Goal: Communication & Community: Ask a question

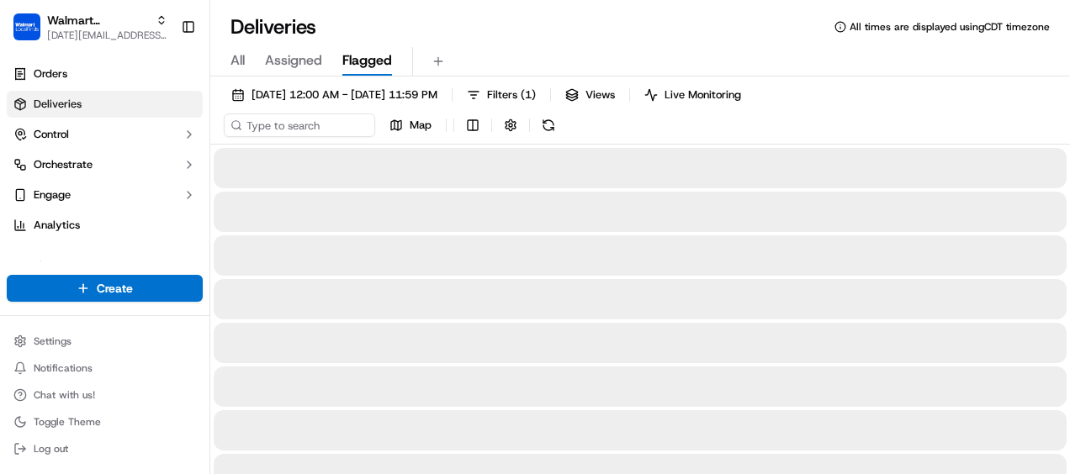
click at [360, 61] on span "Flagged" at bounding box center [367, 60] width 50 height 20
click at [293, 60] on span "Assigned" at bounding box center [293, 60] width 57 height 20
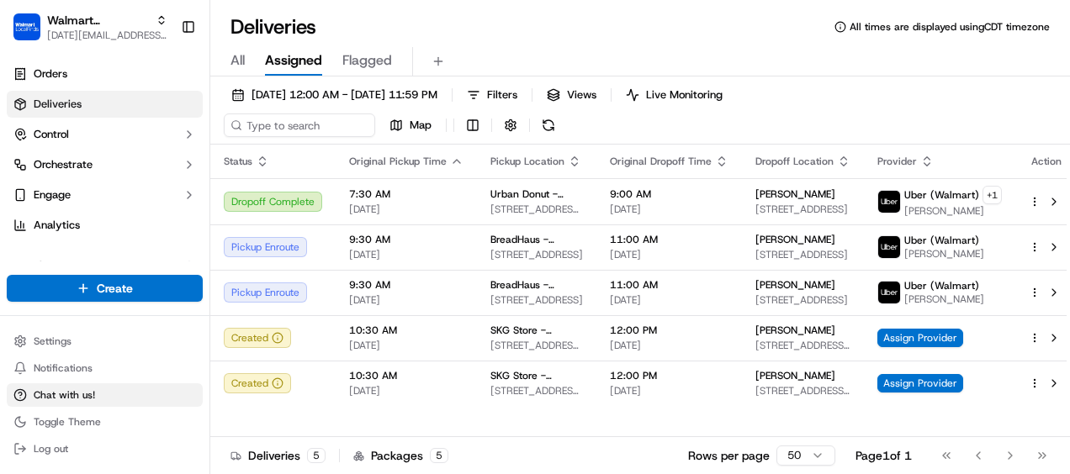
click at [44, 394] on span "Chat with us!" at bounding box center [64, 395] width 61 height 13
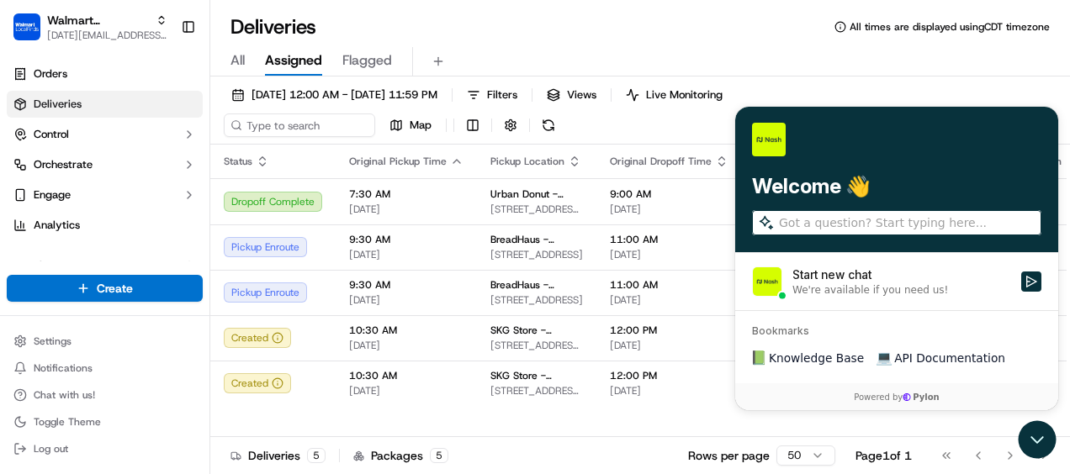
click at [854, 278] on div "Start new chat" at bounding box center [901, 274] width 219 height 17
click at [1021, 278] on button "Start new chat We're available if you need us!" at bounding box center [1031, 281] width 20 height 20
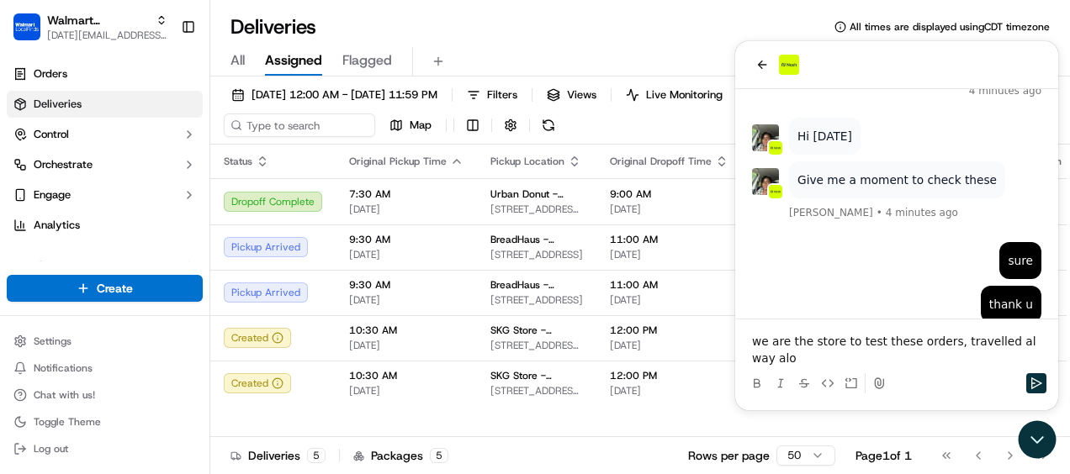
scroll to position [278, 0]
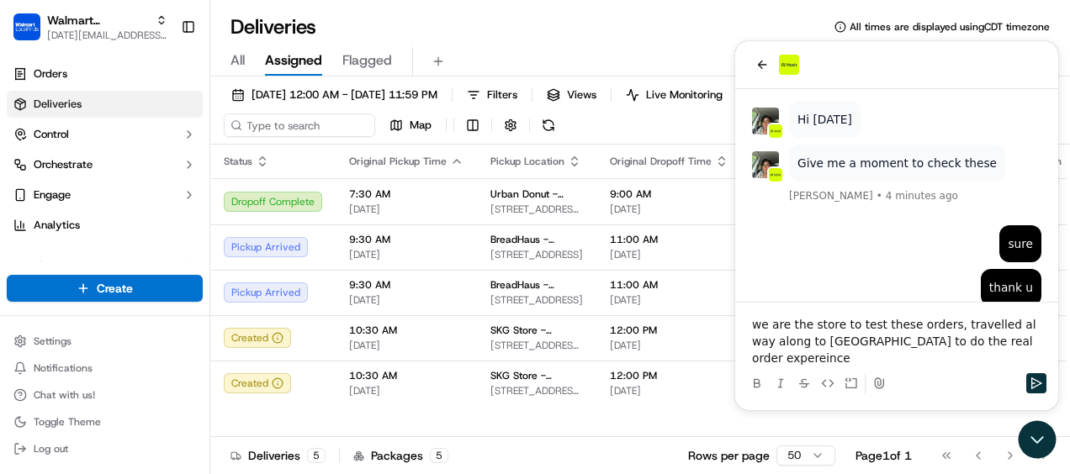
click at [867, 341] on p "we are the store to test these orders, travelled al way along to [GEOGRAPHIC_DA…" at bounding box center [896, 341] width 289 height 50
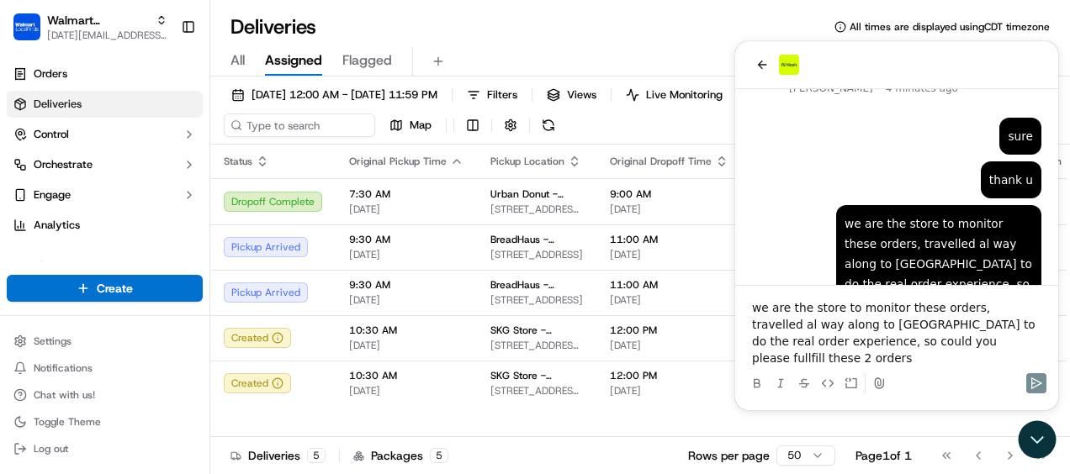
scroll to position [331, 0]
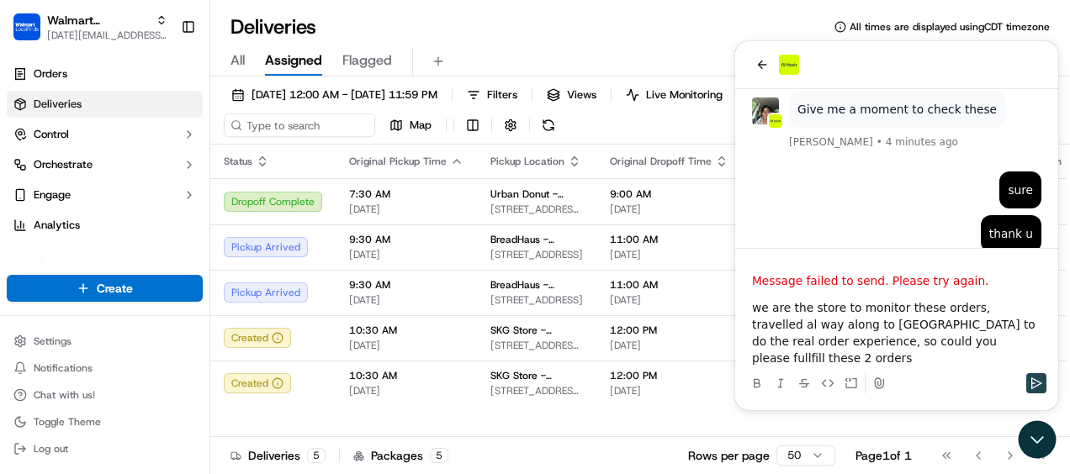
click at [1031, 380] on icon "Send" at bounding box center [1036, 384] width 11 height 12
click at [1028, 378] on button "Send" at bounding box center [1036, 383] width 20 height 20
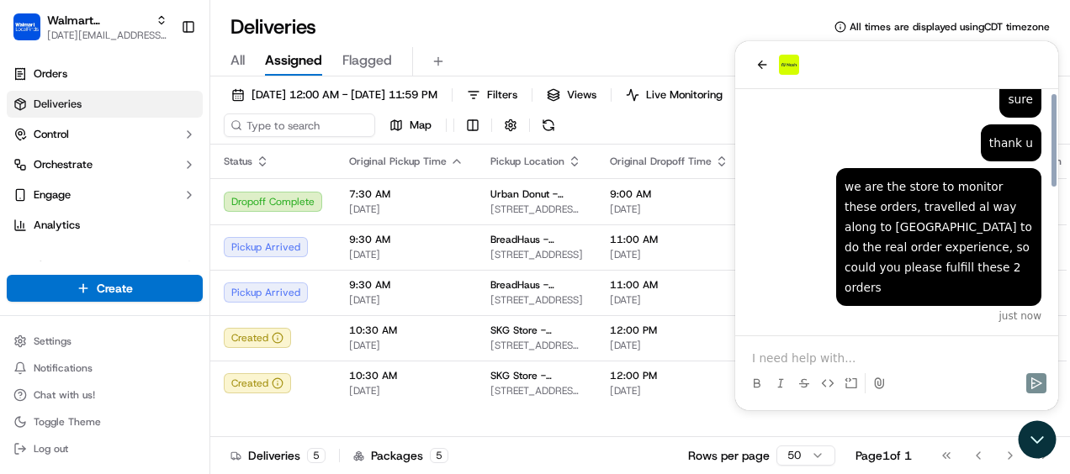
scroll to position [385, 0]
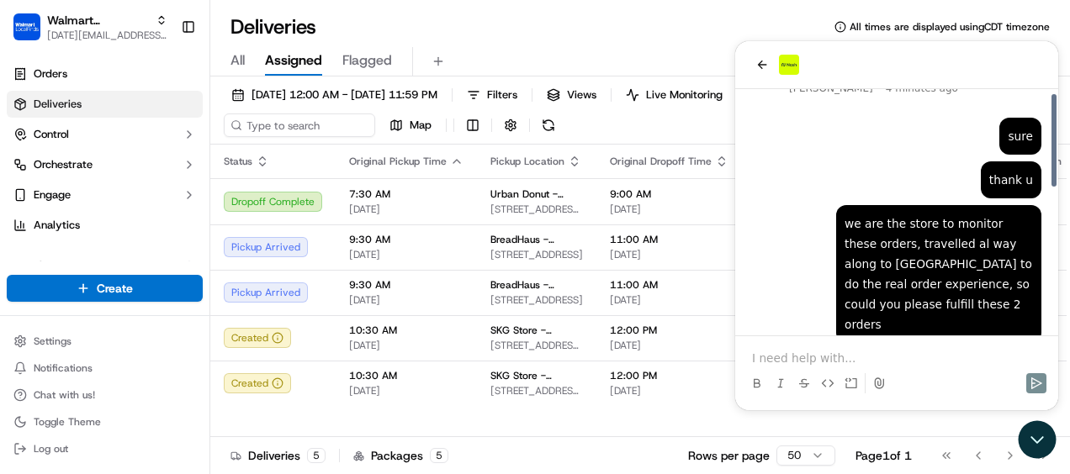
drag, startPoint x: 1054, startPoint y: 276, endPoint x: 1054, endPoint y: 291, distance: 15.1
drag, startPoint x: 1054, startPoint y: 291, endPoint x: 764, endPoint y: 359, distance: 298.0
click at [764, 359] on p at bounding box center [896, 358] width 289 height 17
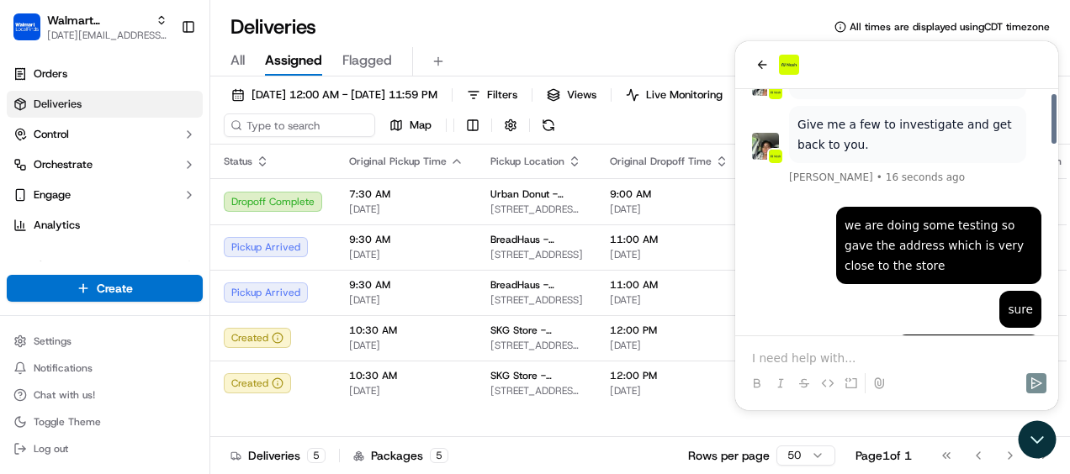
scroll to position [927, 0]
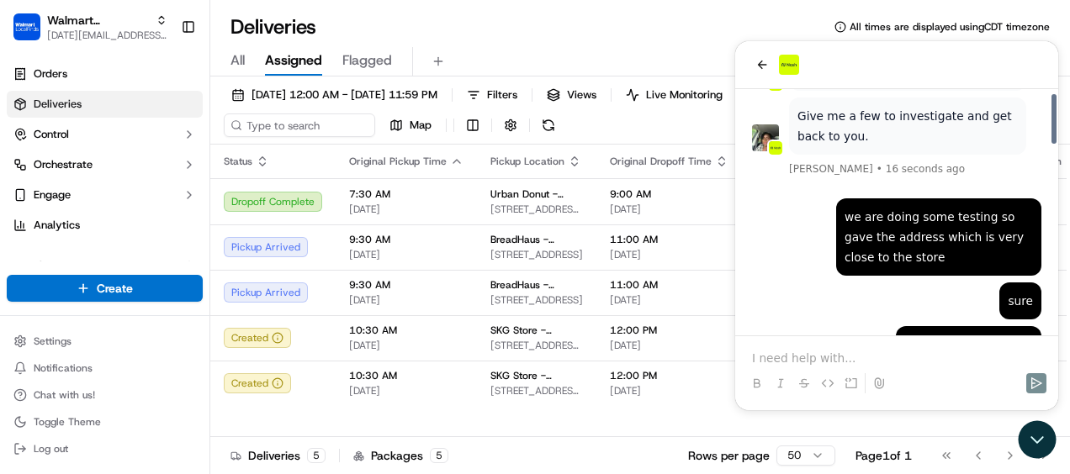
click at [1051, 144] on div at bounding box center [1053, 119] width 5 height 50
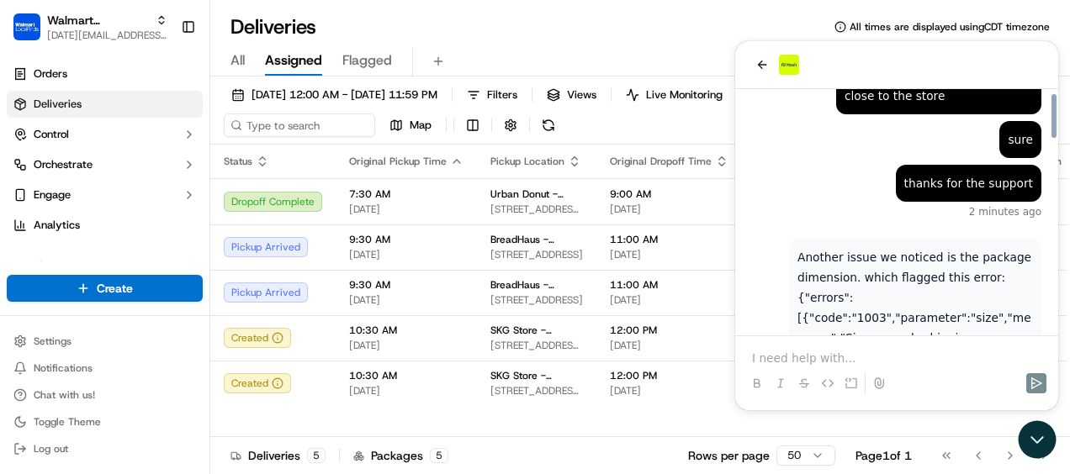
click at [832, 350] on p at bounding box center [896, 358] width 289 height 17
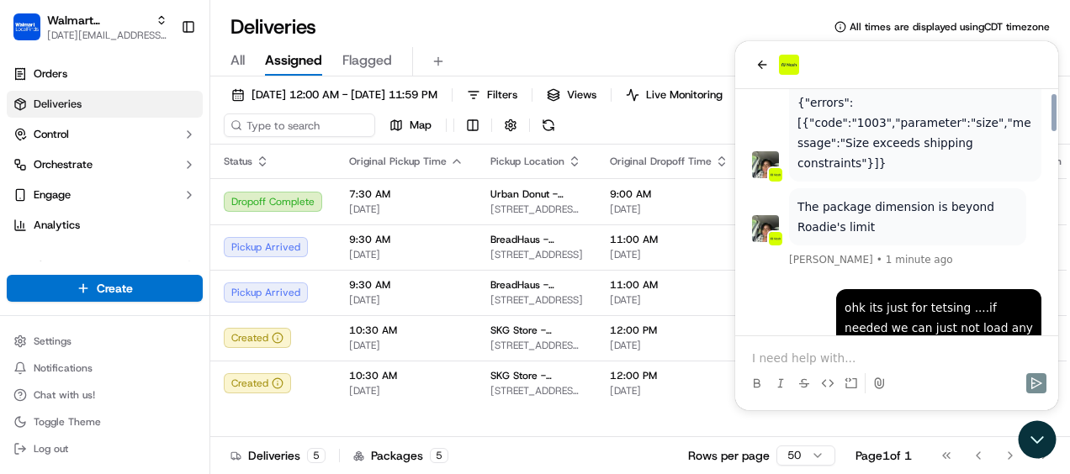
scroll to position [1330, 0]
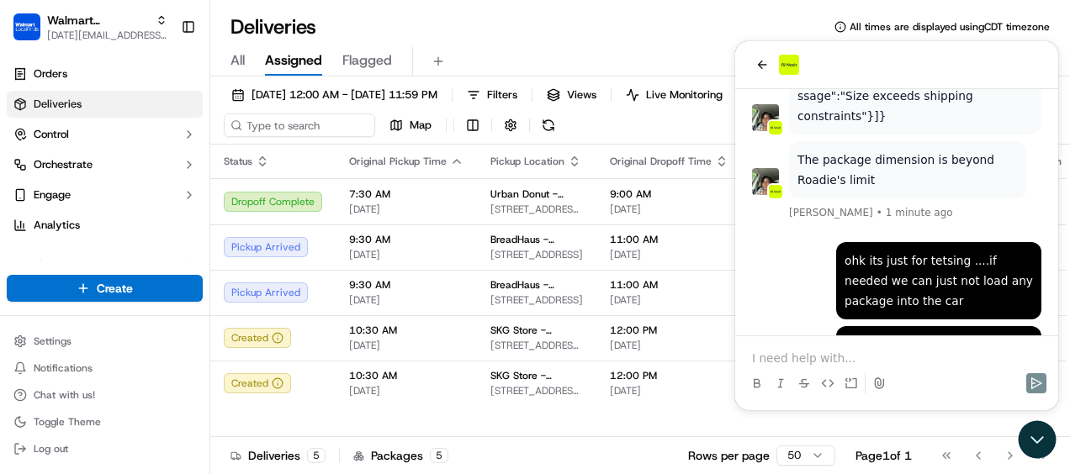
click at [785, 353] on p at bounding box center [896, 358] width 289 height 17
click at [805, 206] on span "[PERSON_NAME]" at bounding box center [831, 212] width 84 height 13
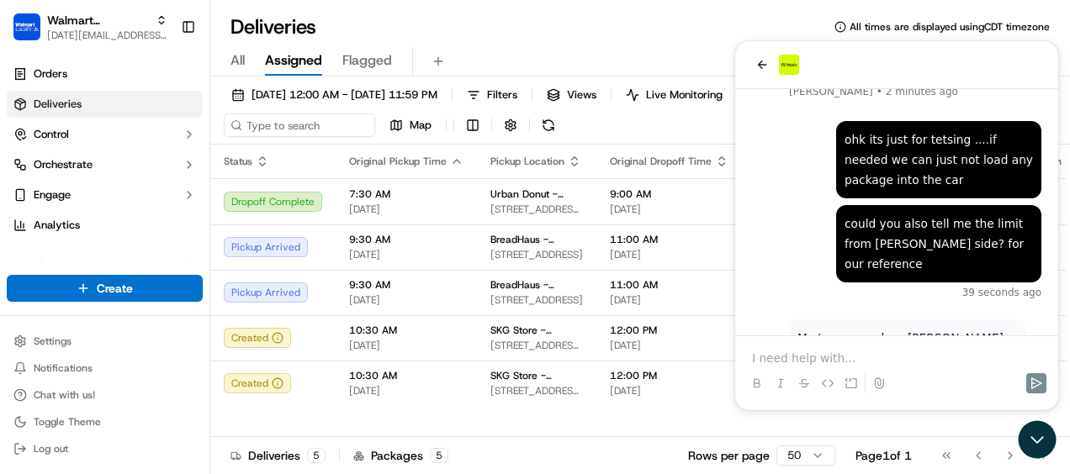
click at [843, 348] on div at bounding box center [896, 368] width 309 height 64
click at [801, 363] on p at bounding box center [896, 358] width 289 height 17
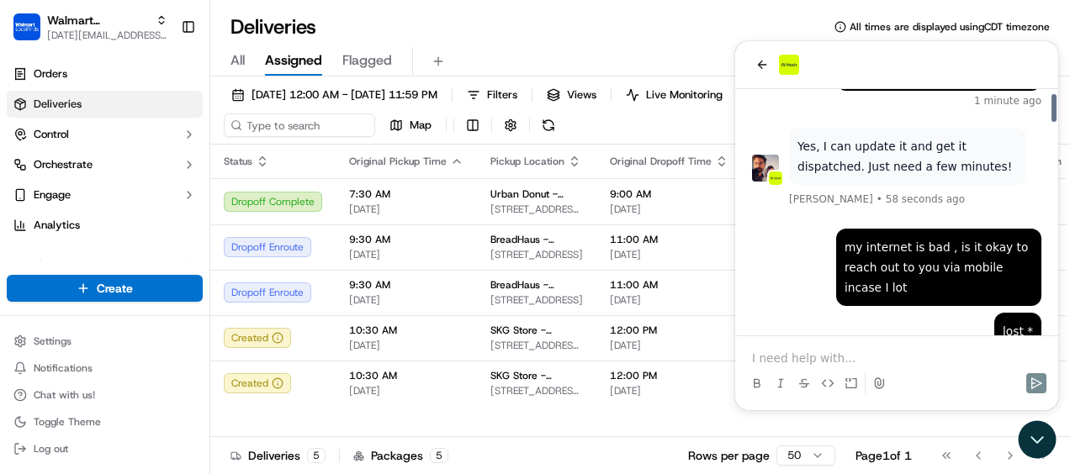
scroll to position [2430, 0]
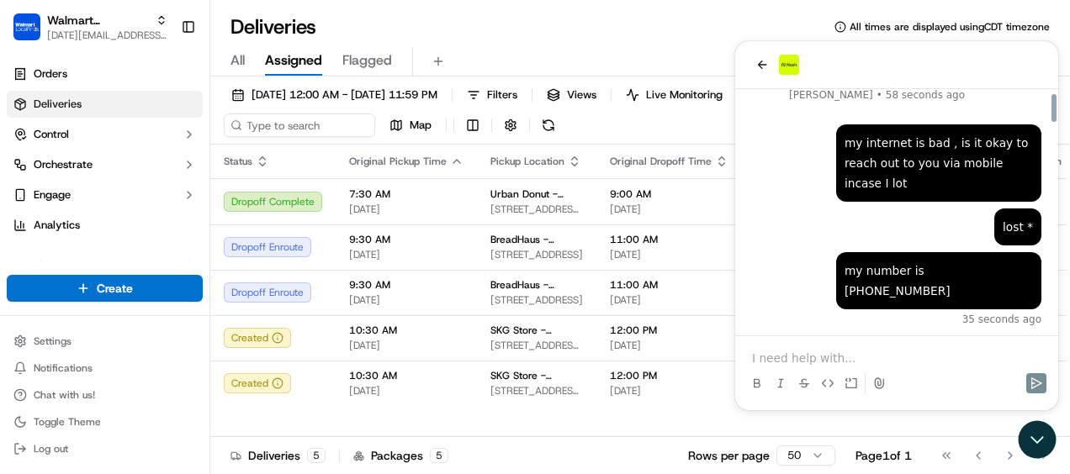
drag, startPoint x: 1053, startPoint y: 316, endPoint x: 1049, endPoint y: 341, distance: 25.6
click at [1051, 122] on div at bounding box center [1053, 108] width 5 height 28
click at [903, 367] on p at bounding box center [896, 358] width 289 height 17
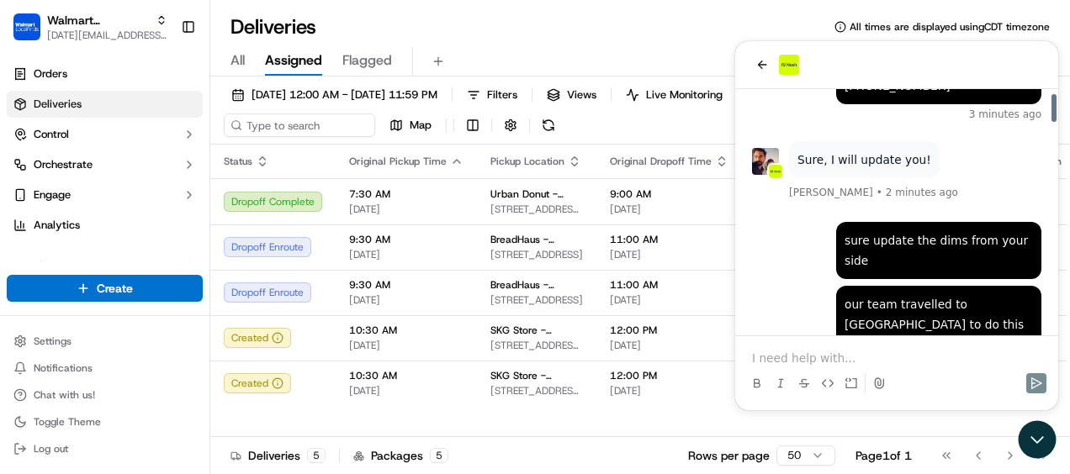
scroll to position [2723, 0]
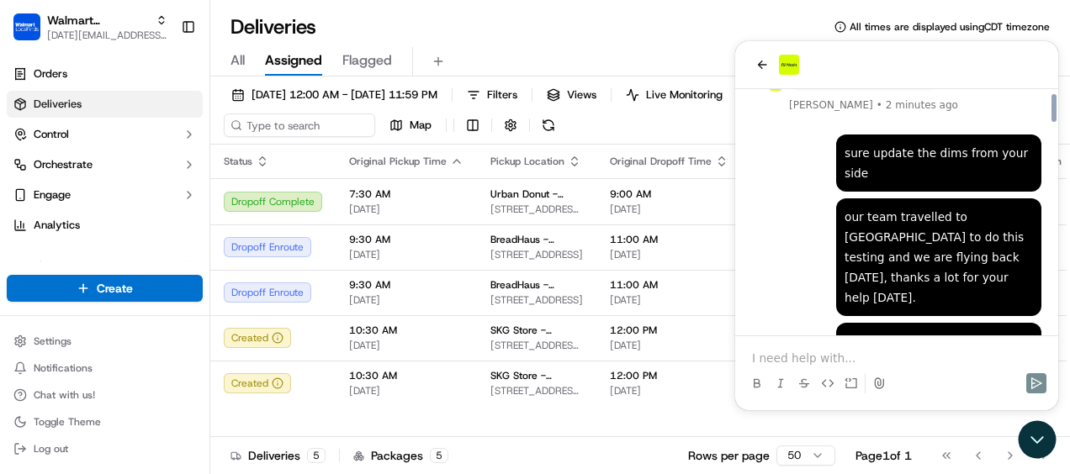
drag, startPoint x: 1055, startPoint y: 314, endPoint x: 1050, endPoint y: 331, distance: 18.4
click at [1051, 122] on div at bounding box center [1053, 108] width 5 height 28
click at [896, 360] on p at bounding box center [896, 358] width 289 height 17
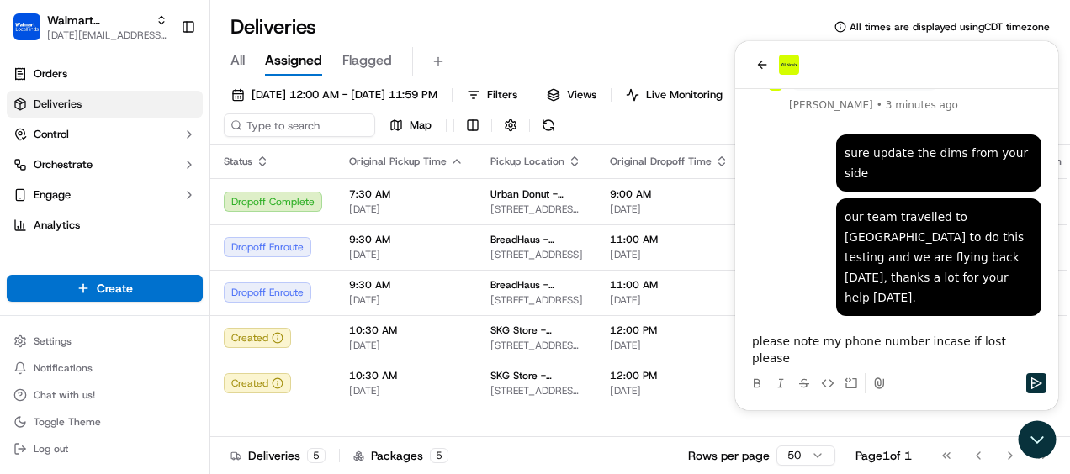
scroll to position [2817, 0]
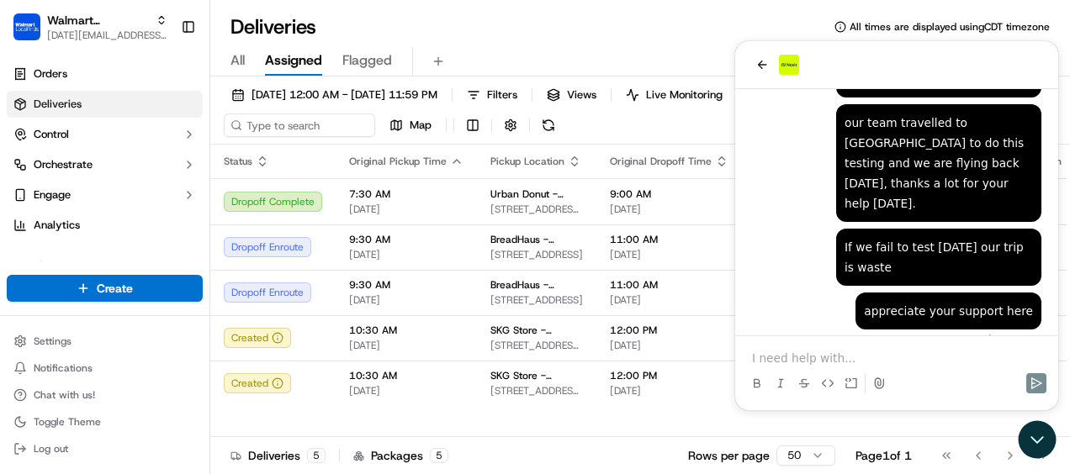
click at [804, 357] on p at bounding box center [896, 358] width 289 height 17
click at [777, 357] on p at bounding box center [896, 358] width 289 height 17
click at [821, 363] on p at bounding box center [896, 358] width 289 height 17
